Goal: Task Accomplishment & Management: Manage account settings

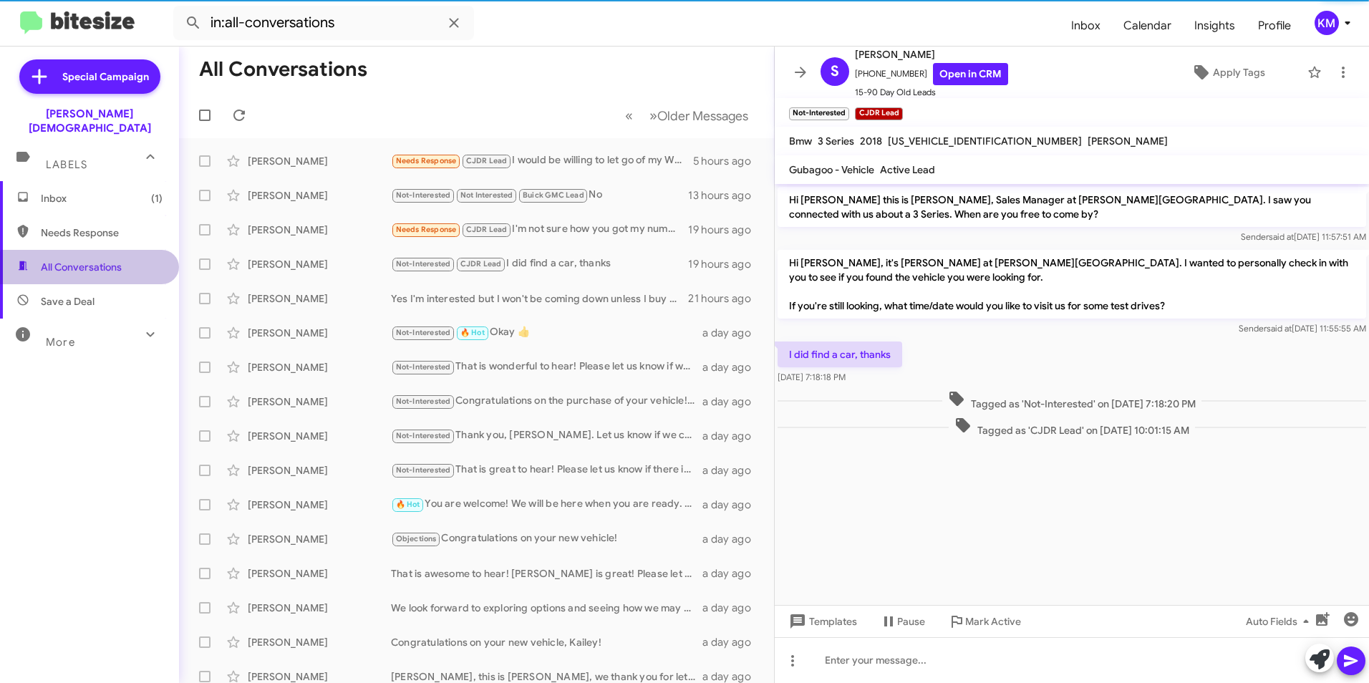
click at [103, 260] on span "All Conversations" at bounding box center [81, 267] width 81 height 14
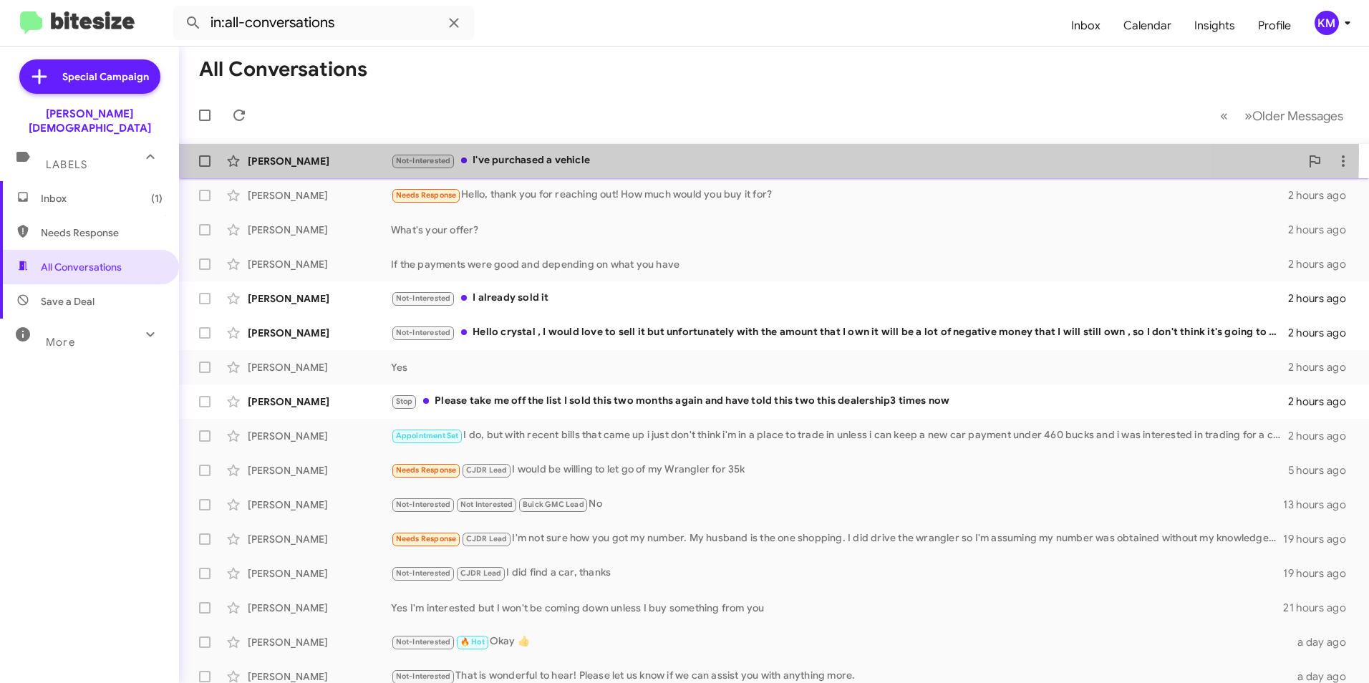
click at [557, 153] on div "Not-Interested I've purchased a vehicle" at bounding box center [845, 161] width 909 height 16
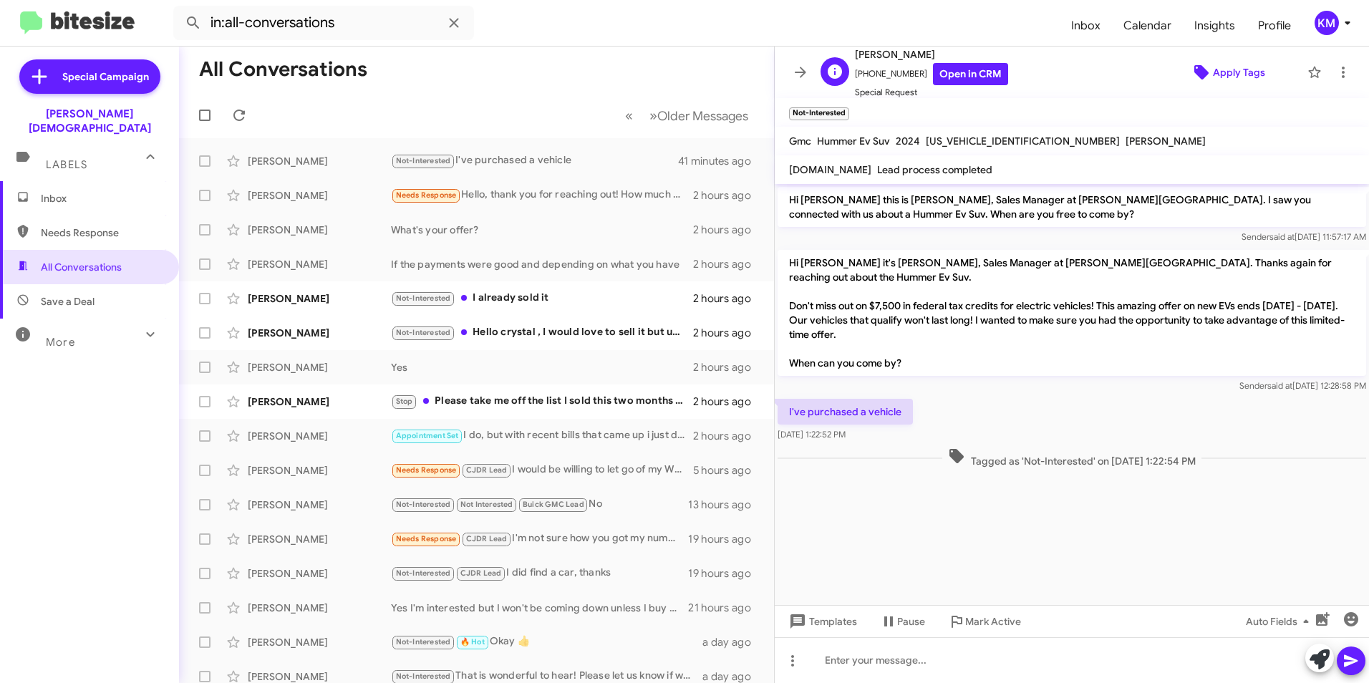
click at [1213, 72] on span "Apply Tags" at bounding box center [1239, 72] width 52 height 26
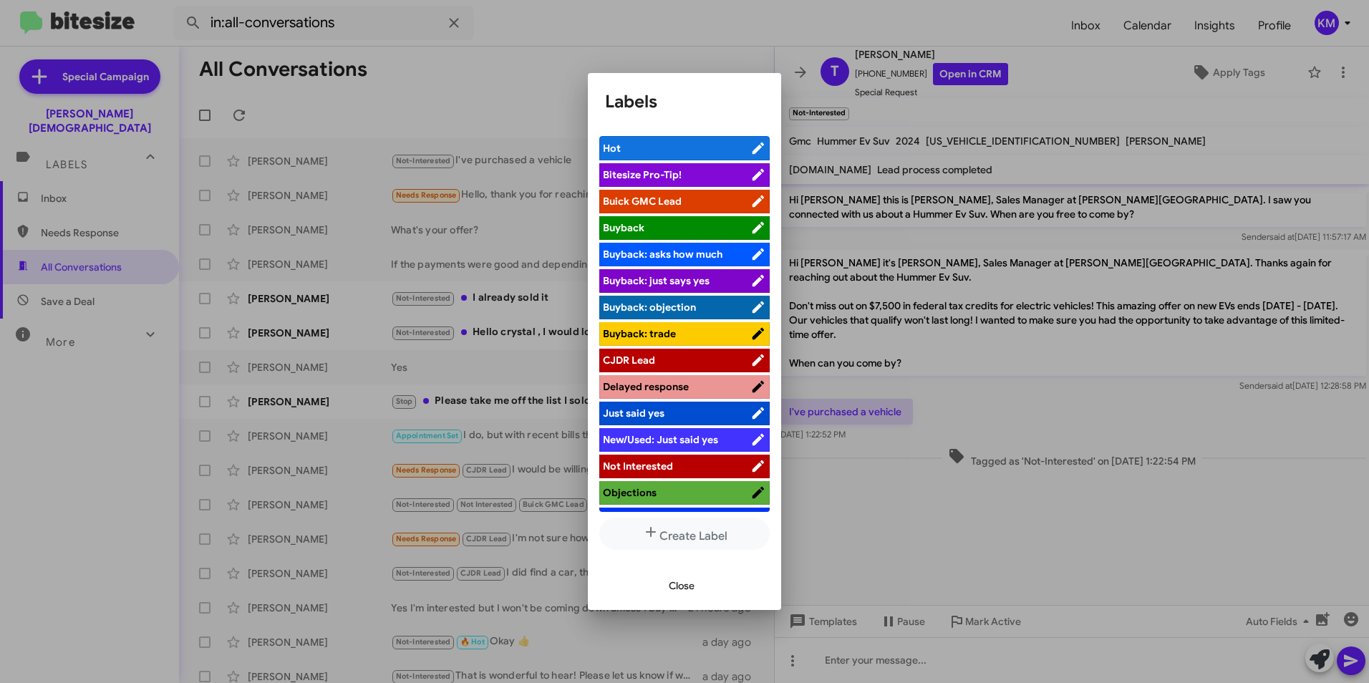
click at [658, 459] on span "Not Interested" at bounding box center [677, 466] width 148 height 14
click at [655, 197] on span "Buick GMC Lead" at bounding box center [642, 201] width 79 height 13
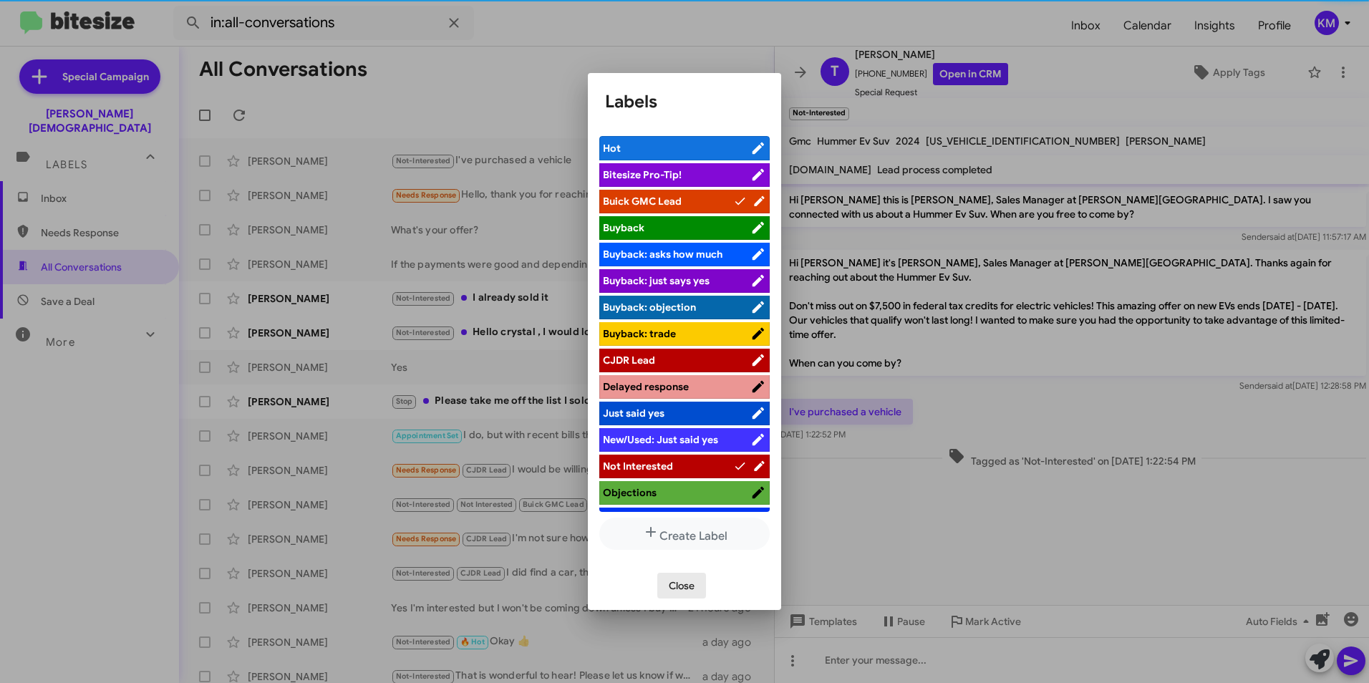
click at [682, 590] on span "Close" at bounding box center [682, 586] width 26 height 26
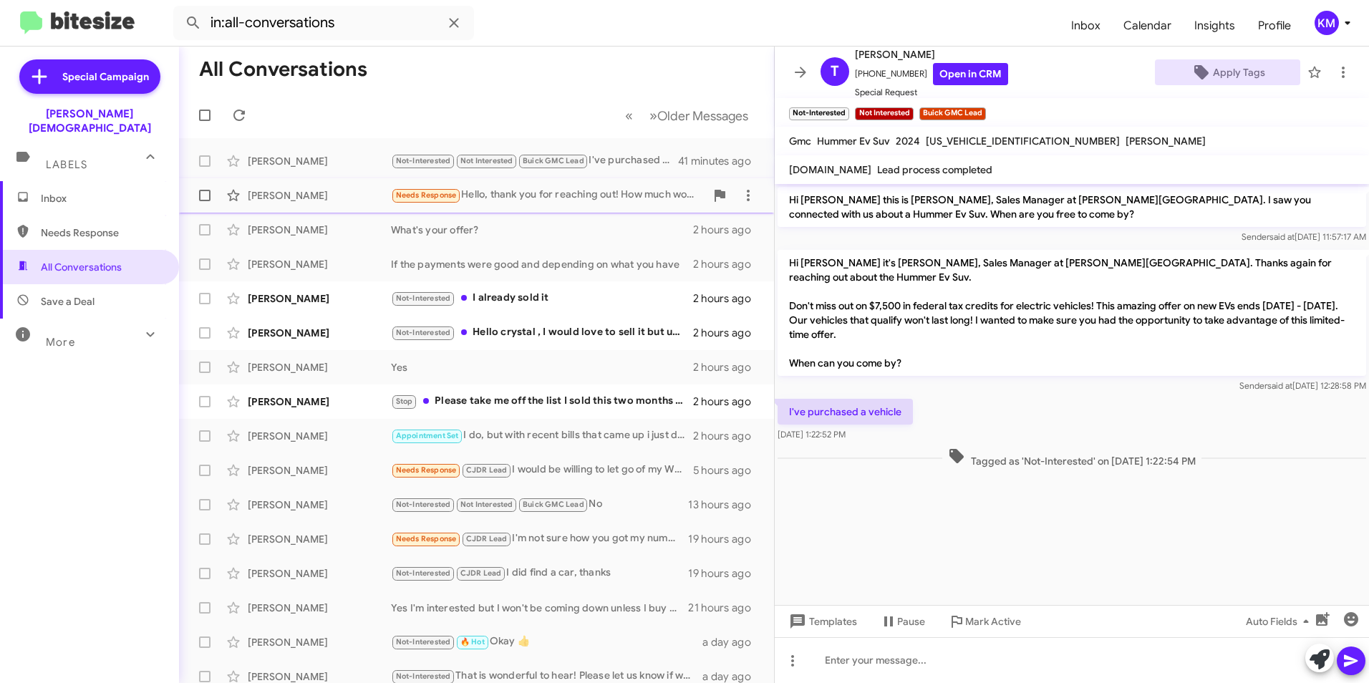
click at [518, 193] on div "Needs Response Hello, thank you for reaching out! How much would you buy it for?" at bounding box center [548, 195] width 314 height 16
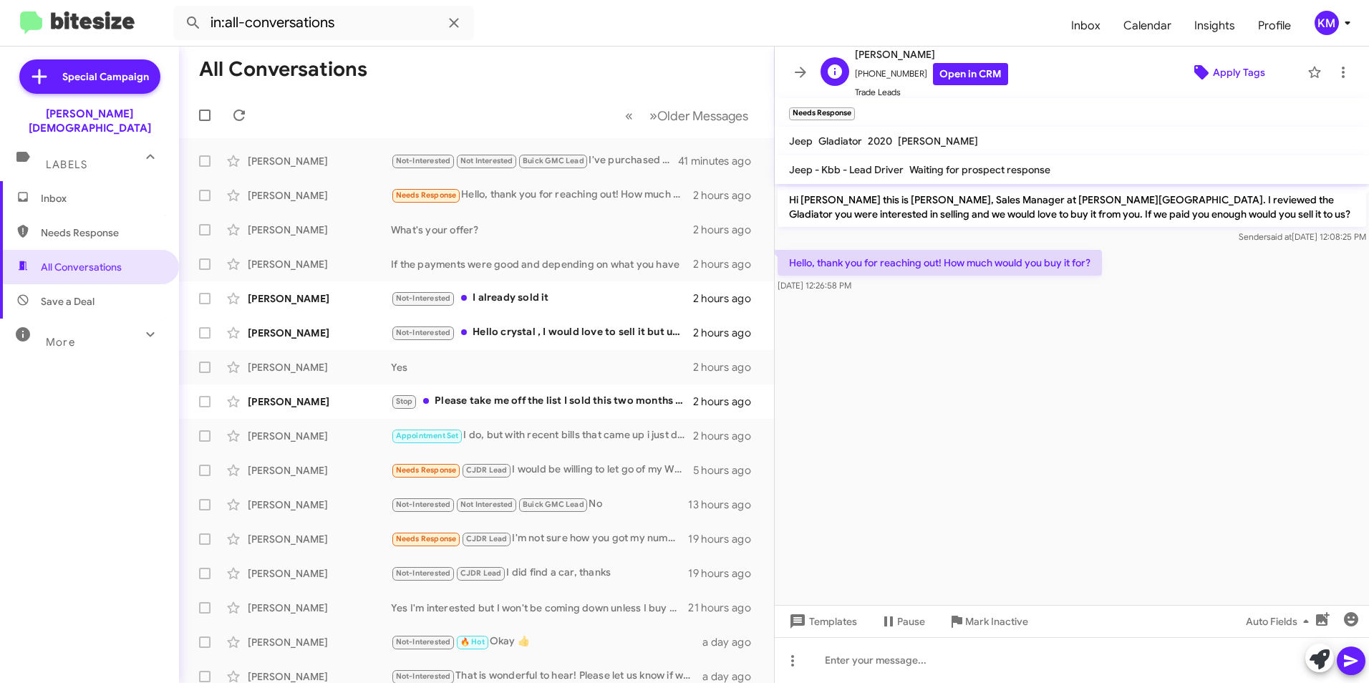
click at [1221, 64] on span "Apply Tags" at bounding box center [1239, 72] width 52 height 26
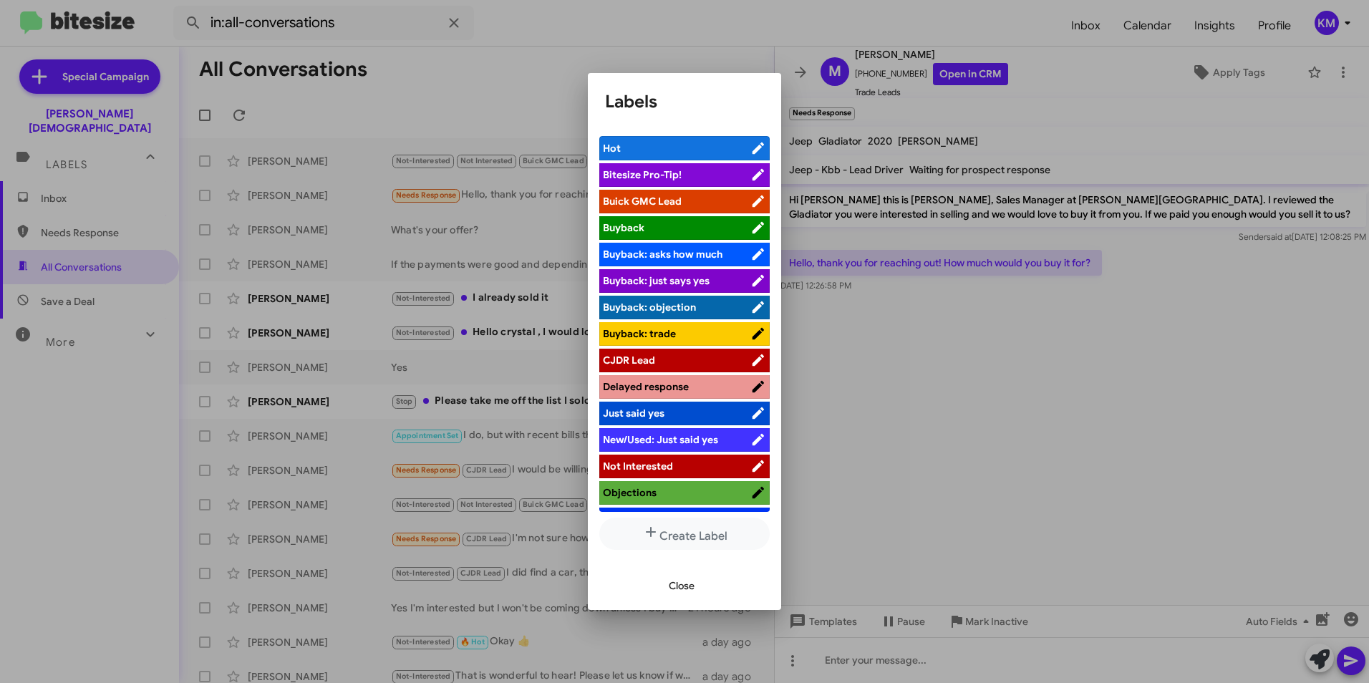
click at [644, 354] on span "CJDR Lead" at bounding box center [629, 360] width 52 height 13
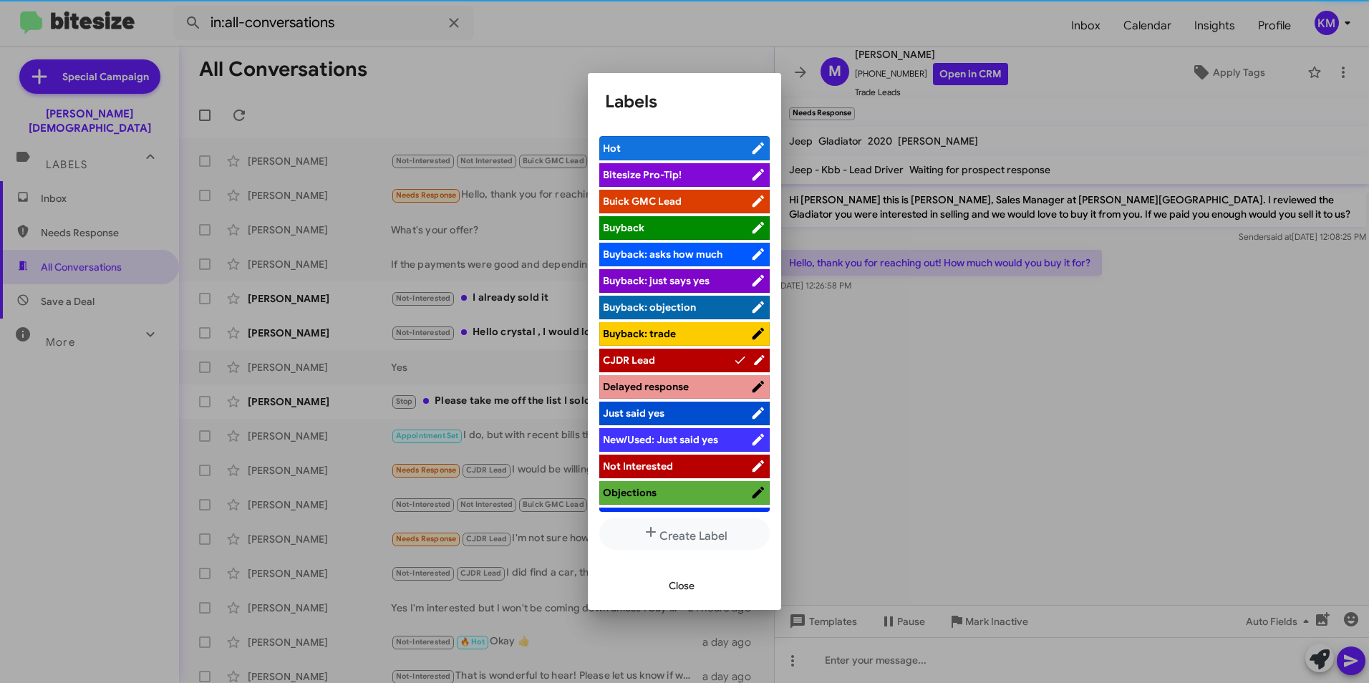
click at [687, 583] on span "Close" at bounding box center [682, 586] width 26 height 26
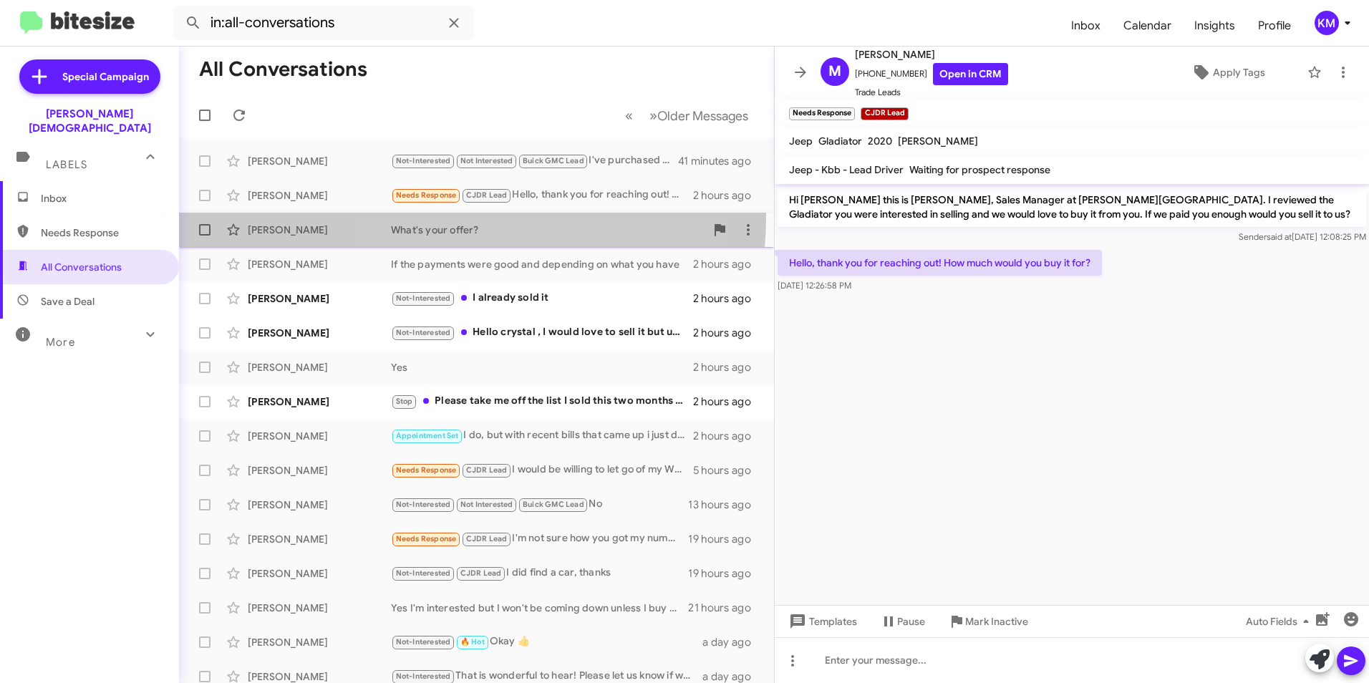
click at [472, 218] on div "[PERSON_NAME] What's your offer? 2 hours ago" at bounding box center [476, 230] width 572 height 29
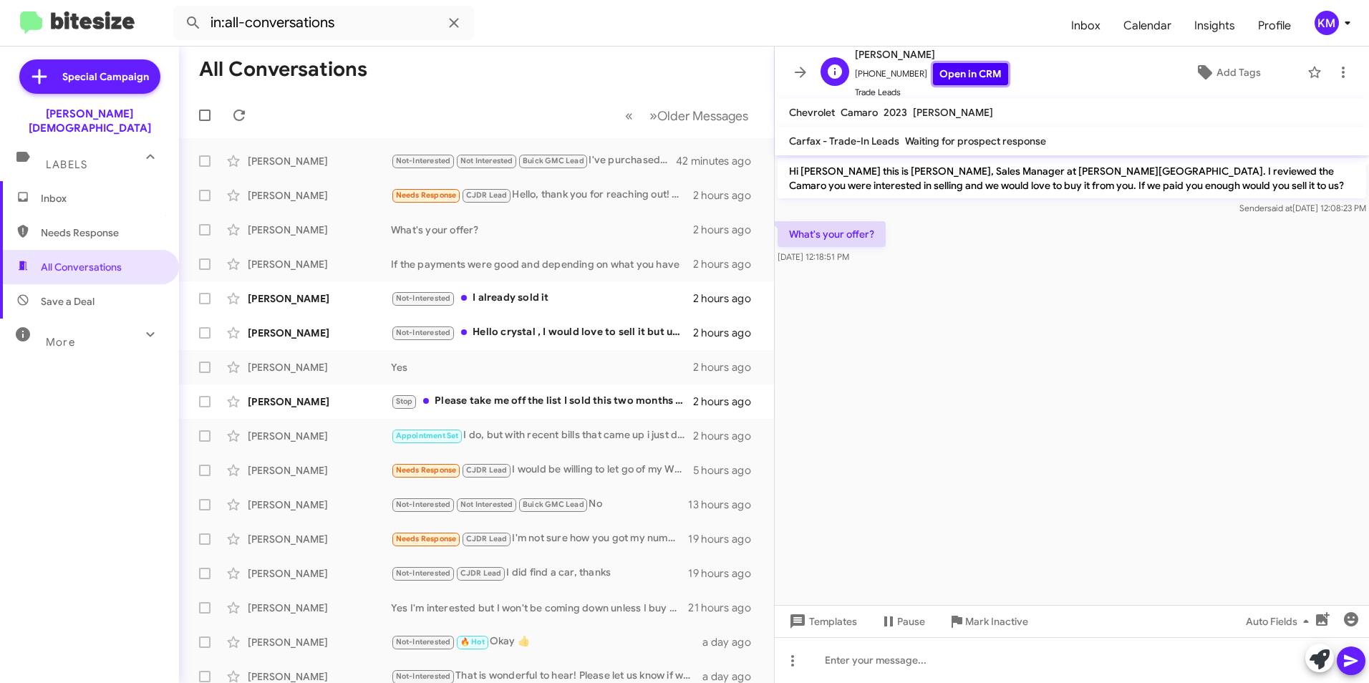
click at [941, 75] on link "Open in CRM" at bounding box center [970, 74] width 75 height 22
